Goal: Transaction & Acquisition: Purchase product/service

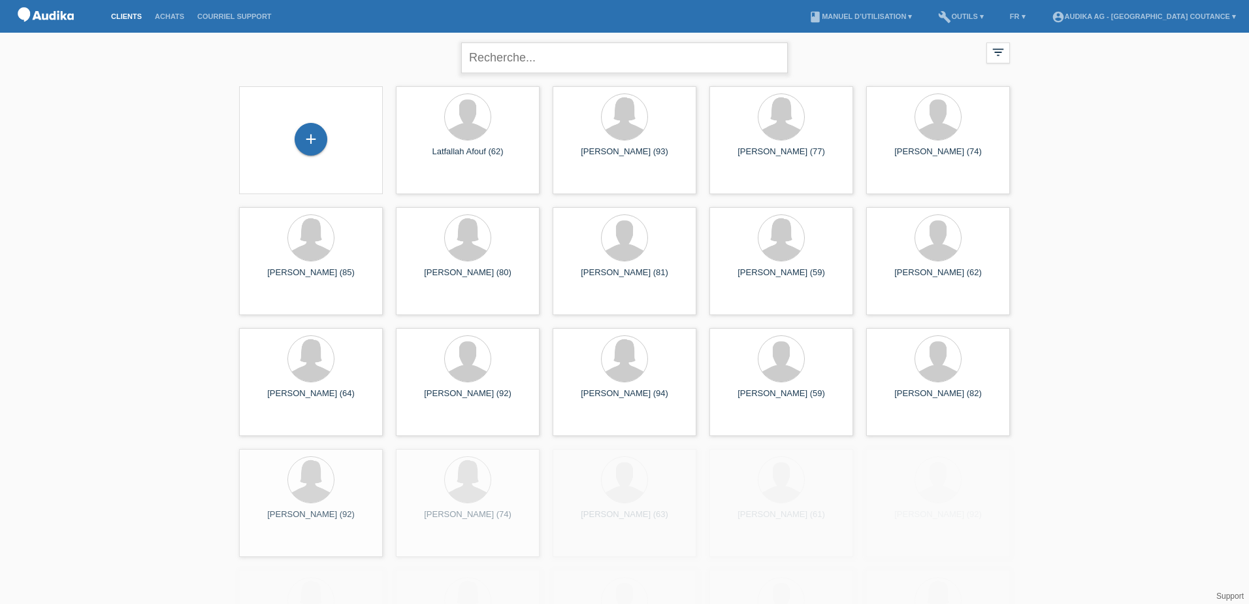
click at [547, 59] on input "text" at bounding box center [624, 57] width 327 height 31
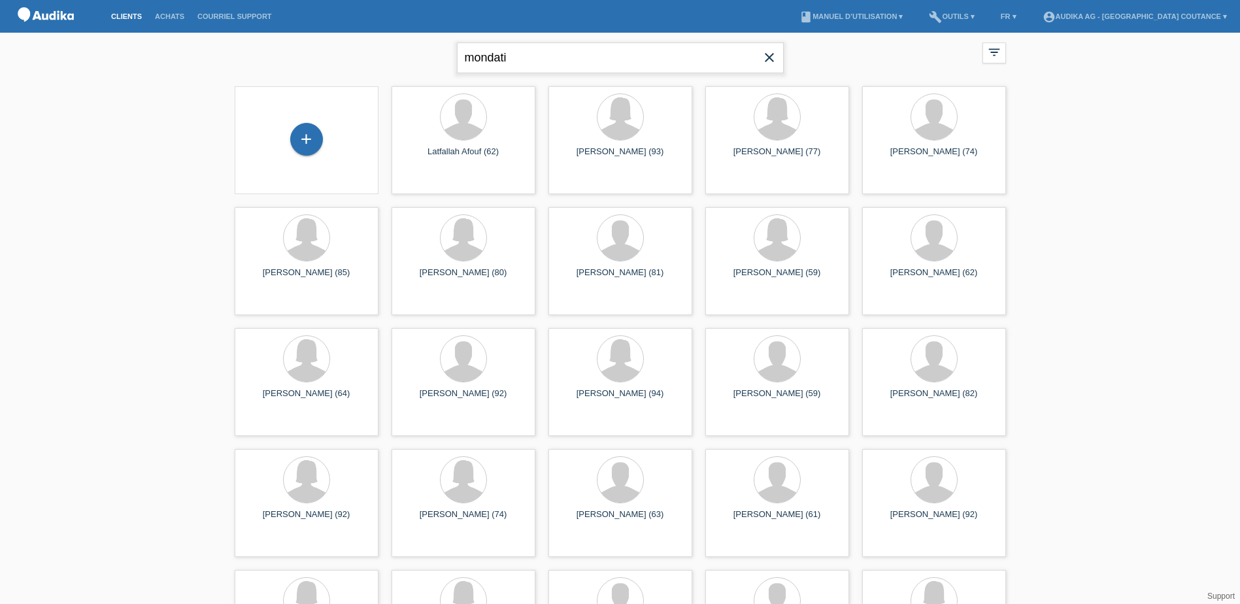
type input "mondati"
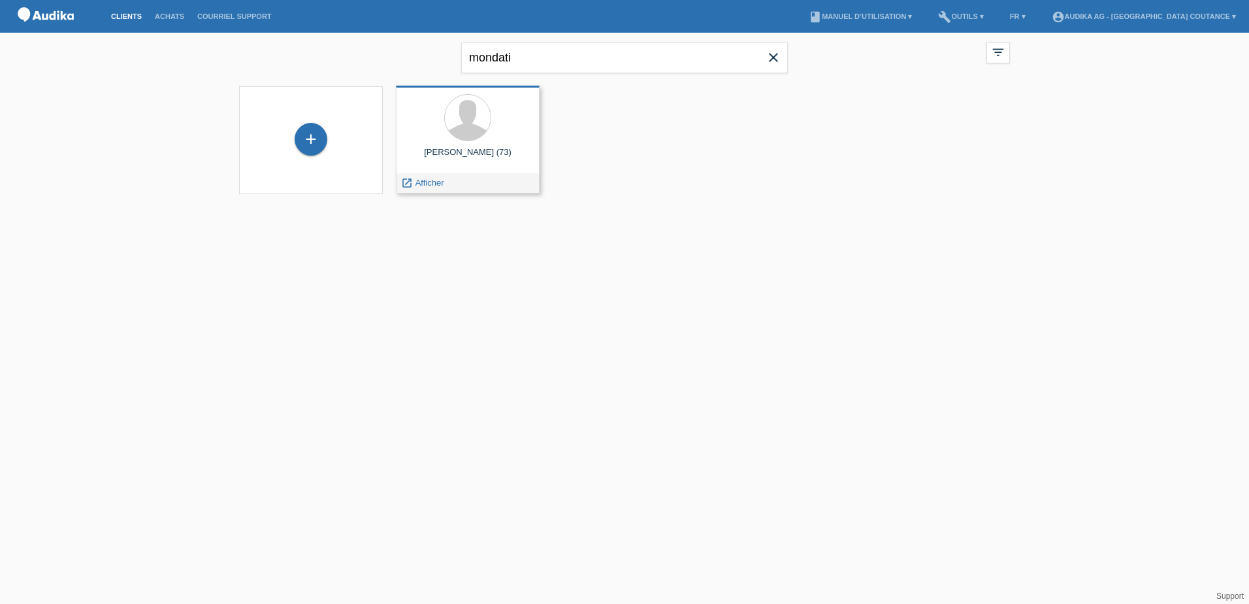
click at [455, 164] on div "Luigi Mondati (73)" at bounding box center [467, 157] width 123 height 21
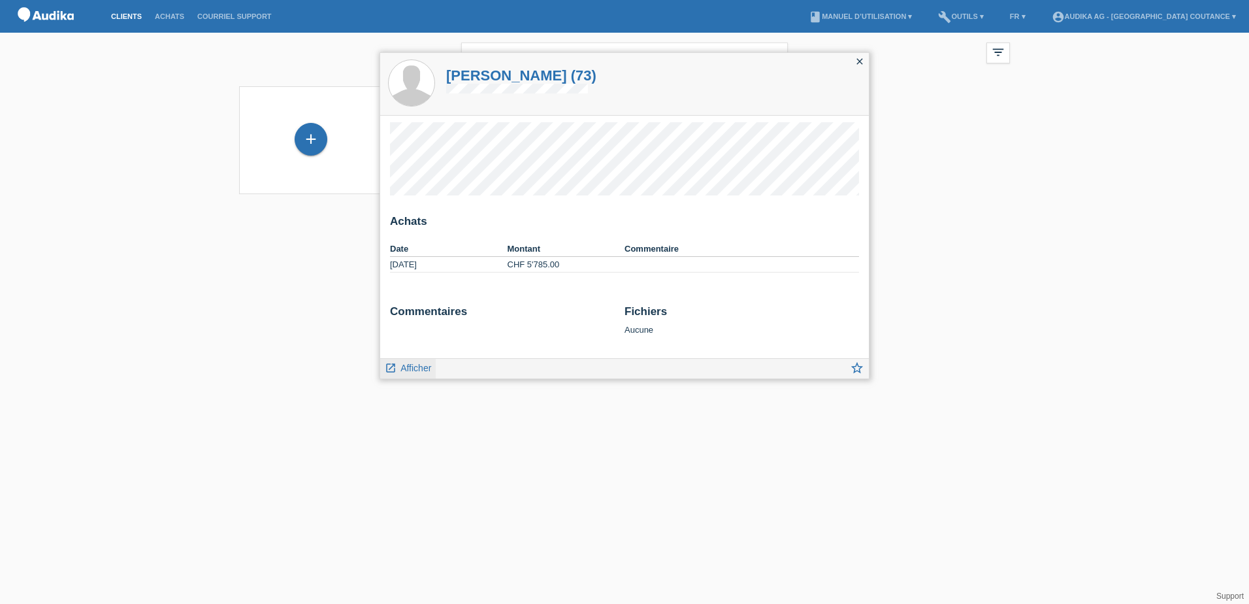
click at [415, 365] on span "Afficher" at bounding box center [416, 368] width 31 height 10
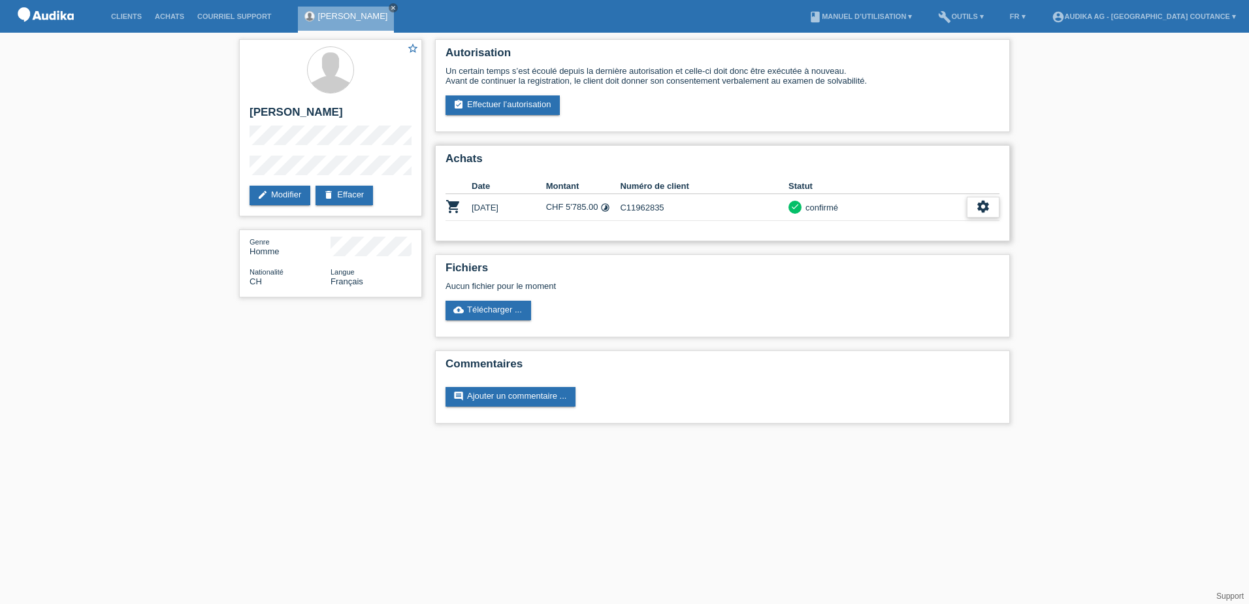
click at [980, 214] on div "settings" at bounding box center [983, 207] width 33 height 21
click at [851, 285] on span "Ajouter une annulation..." at bounding box center [879, 286] width 96 height 16
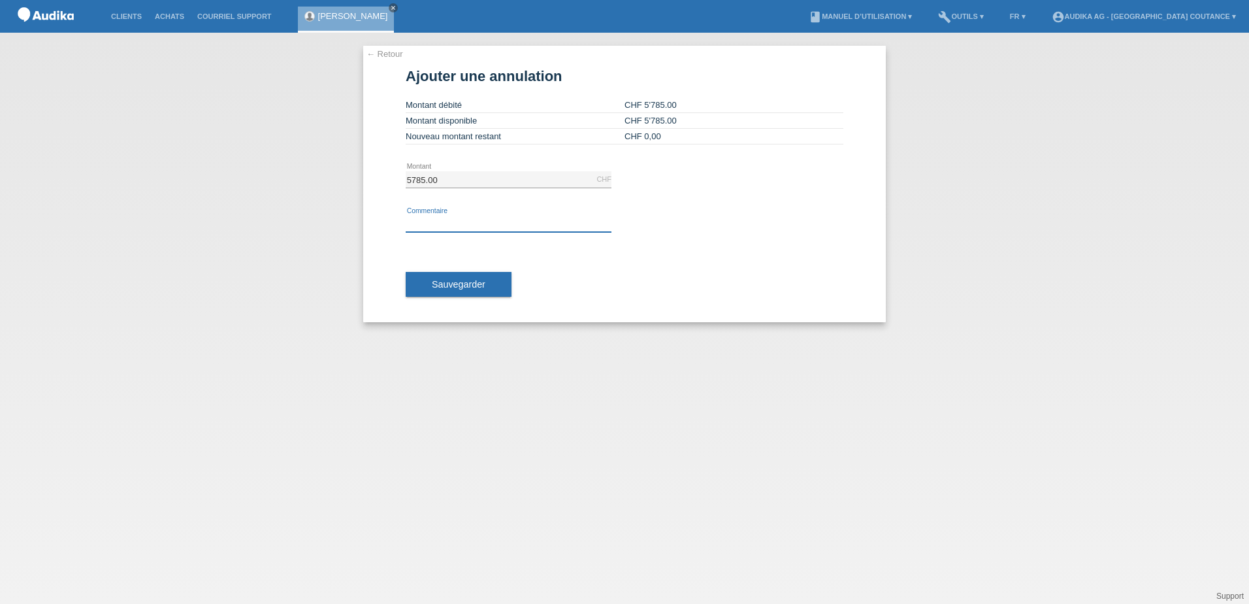
click at [453, 221] on input "text" at bounding box center [509, 224] width 206 height 16
type input "annuler crédit"
click at [450, 278] on button "Sauvegarder" at bounding box center [459, 284] width 106 height 25
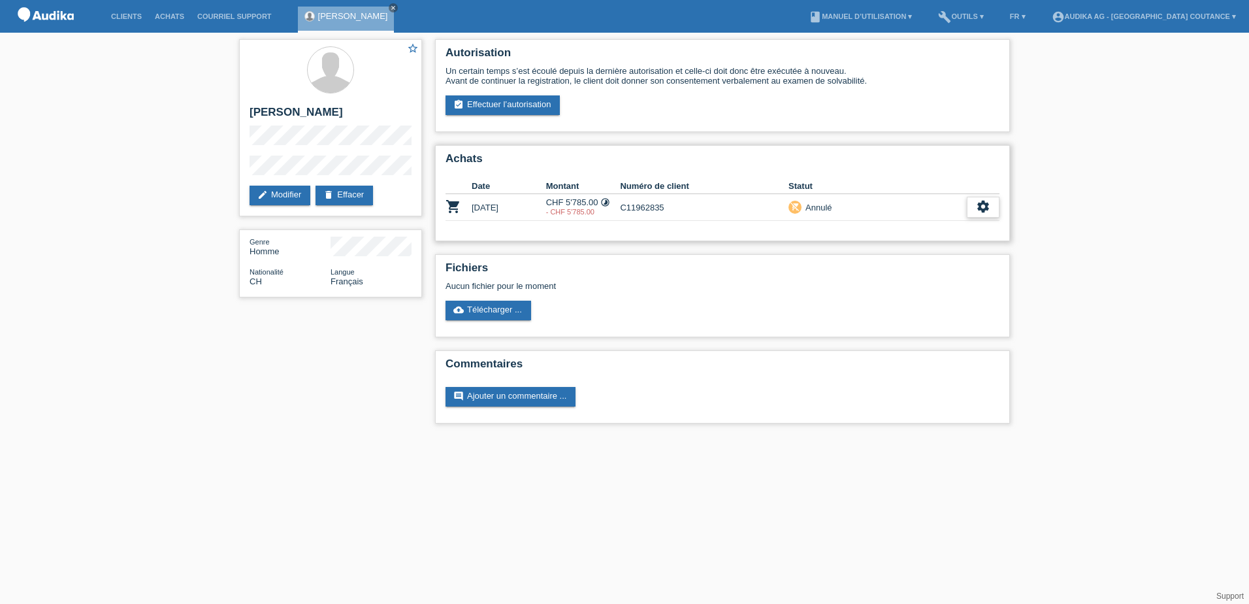
click at [991, 204] on div "settings" at bounding box center [983, 207] width 33 height 21
click at [840, 156] on h2 "Achats" at bounding box center [723, 162] width 554 height 20
click at [493, 107] on link "assignment_turned_in Effectuer l’autorisation" at bounding box center [503, 105] width 114 height 20
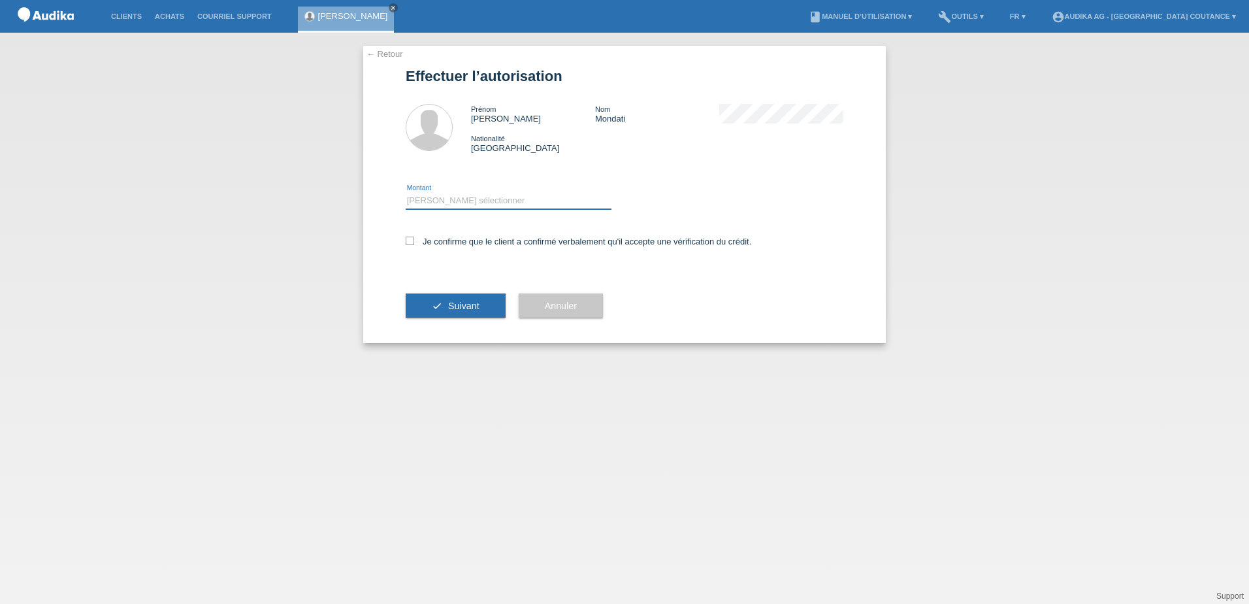
drag, startPoint x: 443, startPoint y: 203, endPoint x: 444, endPoint y: 211, distance: 7.9
click at [443, 203] on select "Veuillez sélectionner CHF 1.00 - CHF 499.00 CHF 500.00 - CHF 1'999.00 CHF 2'000…" at bounding box center [509, 201] width 206 height 16
click at [406, 193] on select "Veuillez sélectionner CHF 1.00 - CHF 499.00 CHF 500.00 - CHF 1'999.00 CHF 2'000…" at bounding box center [509, 201] width 206 height 16
click at [480, 198] on select "Veuillez sélectionner CHF 1.00 - CHF 499.00 CHF 500.00 - CHF 1'999.00 CHF 2'000…" at bounding box center [509, 201] width 206 height 16
select select "2"
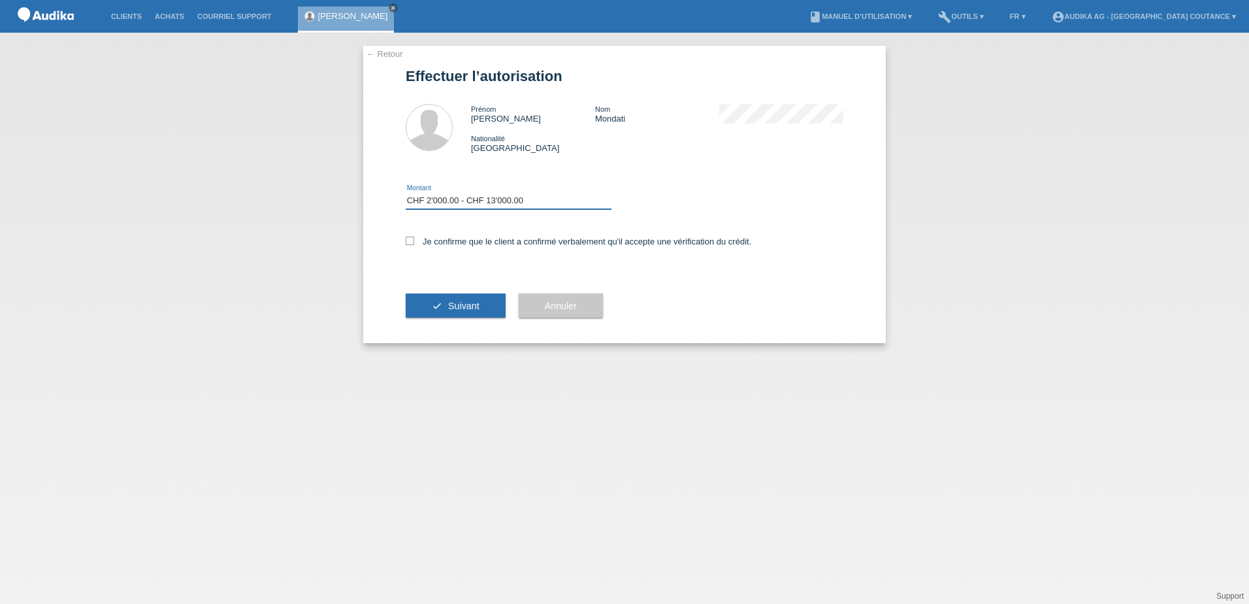
click at [406, 193] on select "Veuillez sélectionner CHF 1.00 - CHF 499.00 CHF 500.00 - CHF 1'999.00 CHF 2'000…" at bounding box center [509, 201] width 206 height 16
click at [420, 237] on label "Je confirme que le client a confirmé verbalement qu'il accepte une vérification…" at bounding box center [579, 242] width 346 height 10
click at [414, 237] on input "Je confirme que le client a confirmé verbalement qu'il accepte une vérification…" at bounding box center [410, 241] width 8 height 8
checkbox input "true"
click at [465, 305] on span "Suivant" at bounding box center [463, 306] width 31 height 10
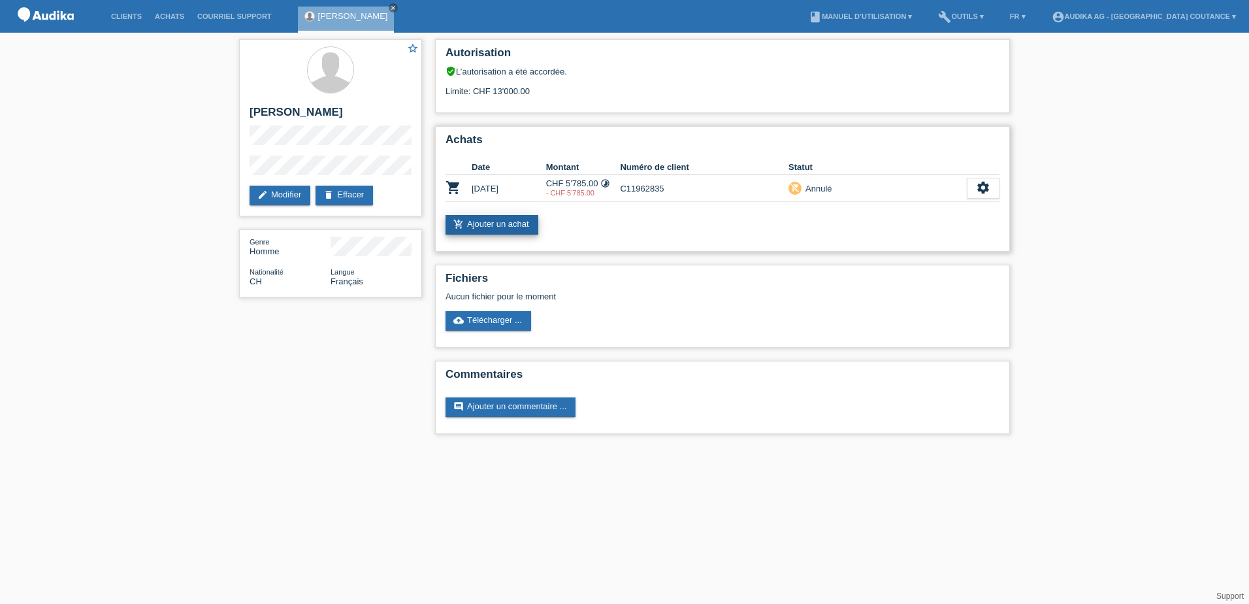
click at [512, 230] on link "add_shopping_cart Ajouter un achat" at bounding box center [492, 225] width 93 height 20
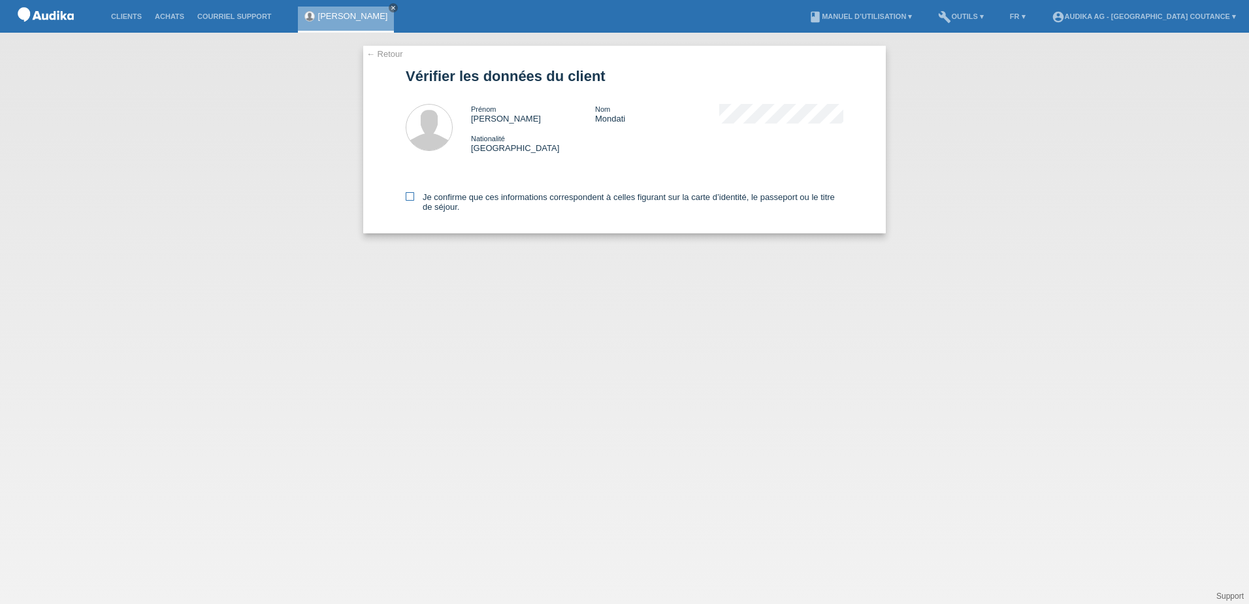
click at [423, 198] on label "Je confirme que ces informations correspondent à celles figurant sur la carte d…" at bounding box center [625, 202] width 438 height 20
click at [414, 198] on input "Je confirme que ces informations correspondent à celles figurant sur la carte d…" at bounding box center [410, 196] width 8 height 8
checkbox input "true"
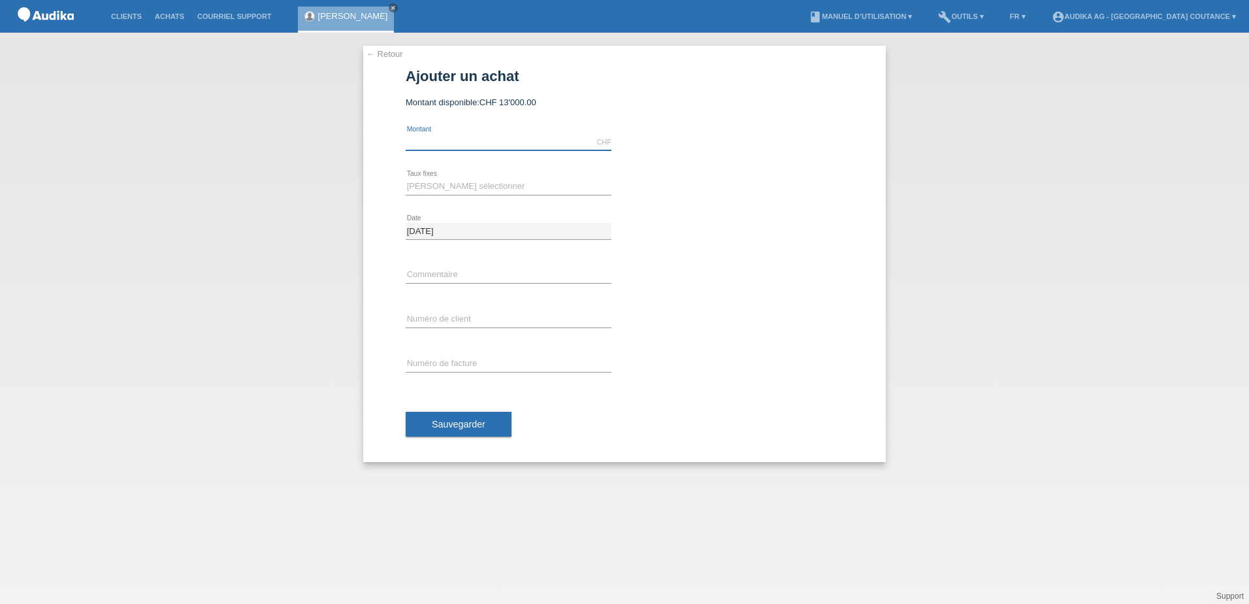
click at [463, 135] on input "text" at bounding box center [509, 142] width 206 height 16
type input "1870.90"
click at [486, 189] on select "[PERSON_NAME] sélectionner 12 versements 24 versements" at bounding box center [509, 186] width 206 height 16
select select "177"
click at [406, 178] on select "[PERSON_NAME] sélectionner 12 versements 24 versements" at bounding box center [509, 186] width 206 height 16
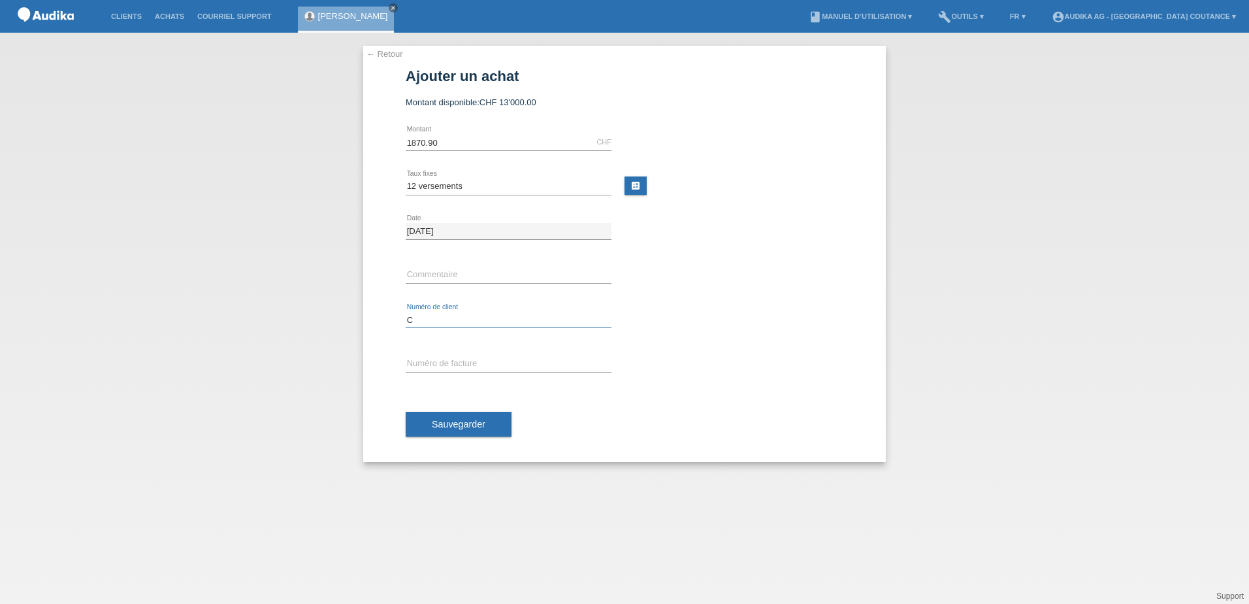
click at [437, 320] on input "C" at bounding box center [509, 320] width 206 height 16
drag, startPoint x: 407, startPoint y: 319, endPoint x: 423, endPoint y: 320, distance: 15.7
click at [423, 320] on input "C" at bounding box center [509, 320] width 206 height 16
paste input "1196283"
type input "C1196283"
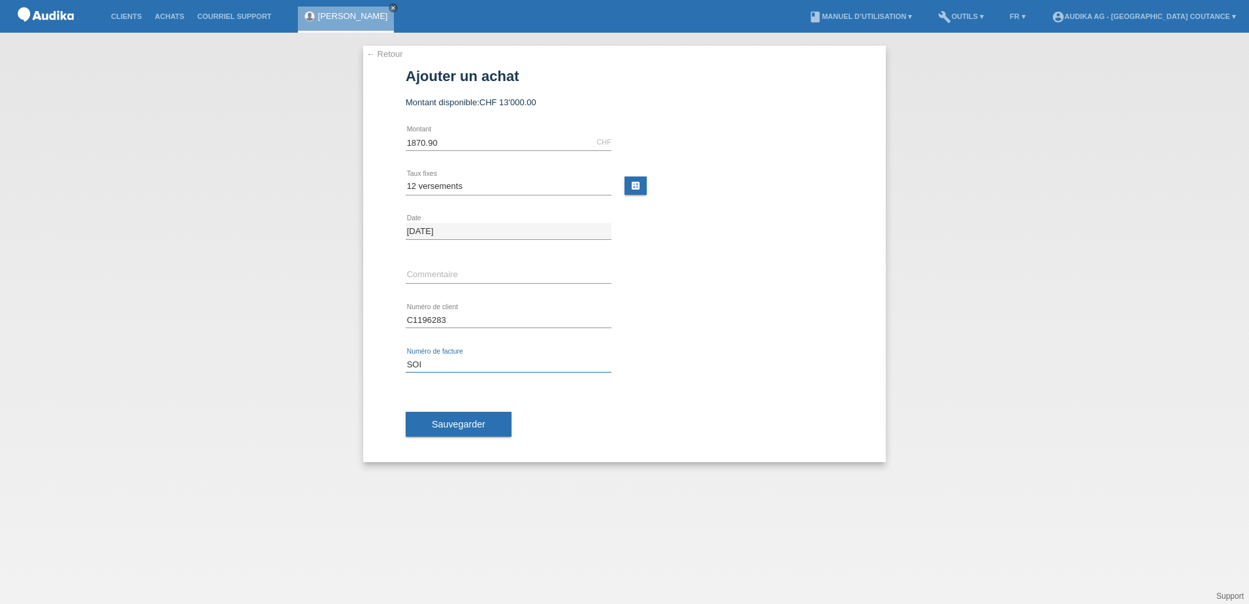
click at [465, 369] on input "SOI" at bounding box center [509, 364] width 206 height 16
type input "SOI000392206"
click at [474, 405] on div "Sauvegarder" at bounding box center [625, 424] width 438 height 76
click at [477, 418] on button "Sauvegarder" at bounding box center [459, 424] width 106 height 25
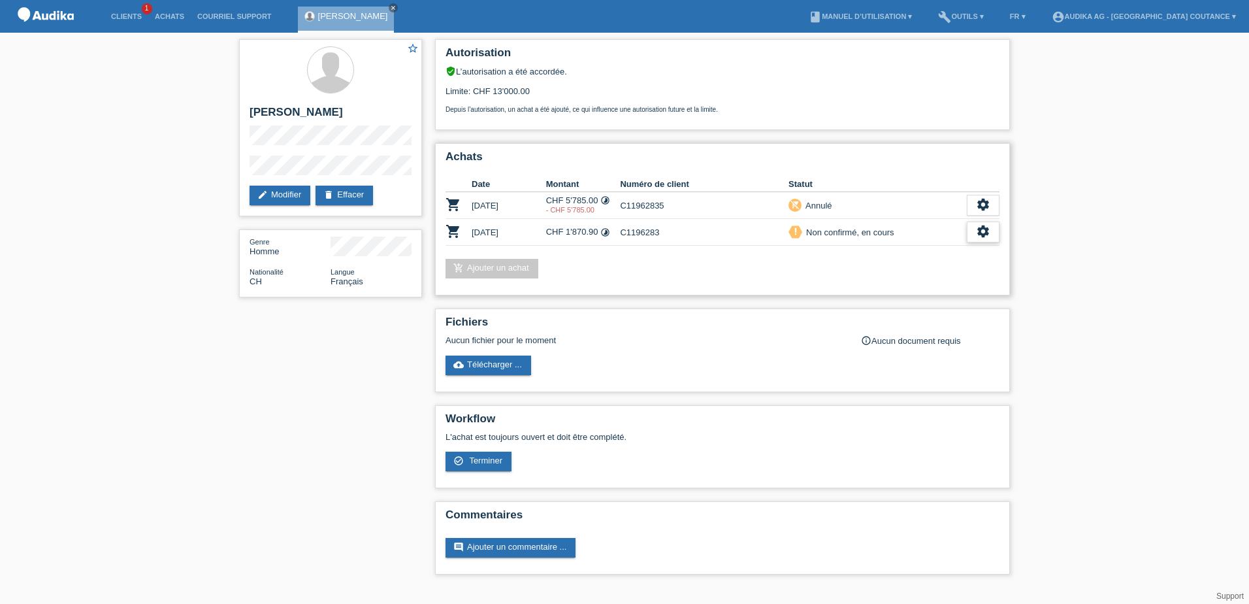
click at [983, 231] on icon "settings" at bounding box center [983, 231] width 14 height 14
click at [900, 291] on span "Terminer" at bounding box center [892, 292] width 37 height 16
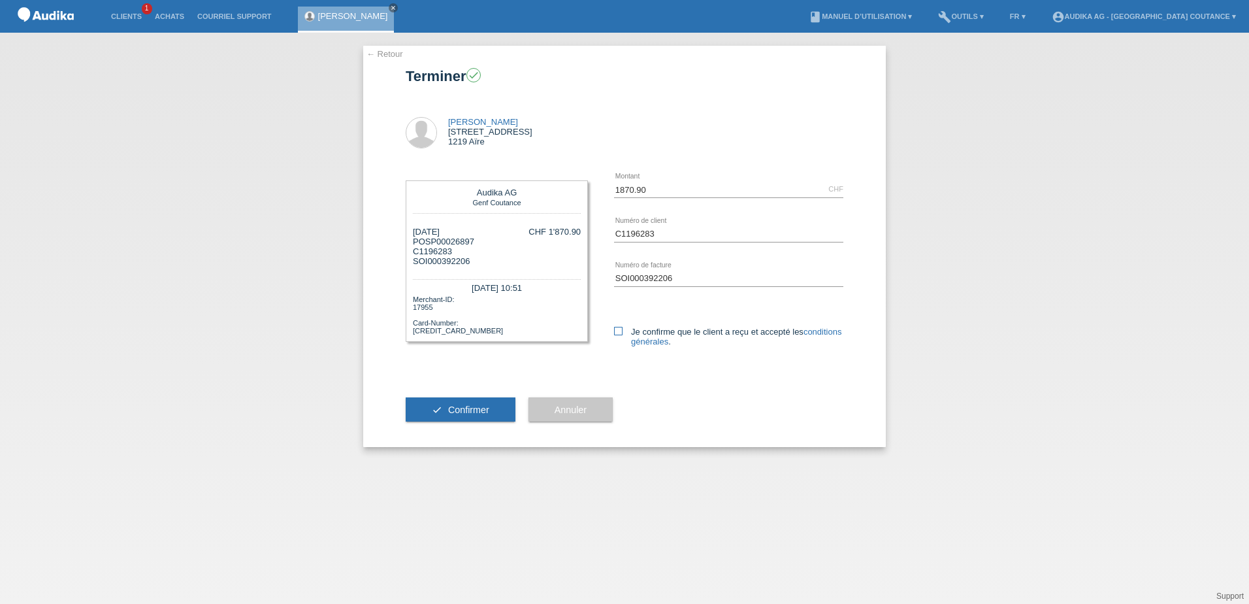
click at [623, 331] on label "Je confirme que le client a reçu et accepté les conditions générales ." at bounding box center [728, 337] width 229 height 20
click at [617, 331] on icon at bounding box center [618, 331] width 8 height 8
click at [617, 331] on input "Je confirme que le client a reçu et accepté les conditions générales ." at bounding box center [618, 331] width 8 height 8
checkbox input "true"
click at [465, 406] on span "Confirmer" at bounding box center [468, 410] width 41 height 10
